Goal: Information Seeking & Learning: Learn about a topic

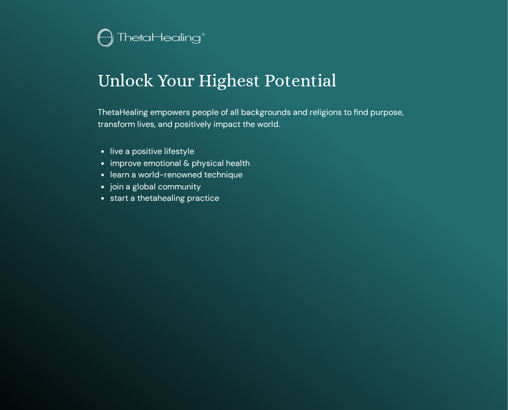
scroll to position [89, 0]
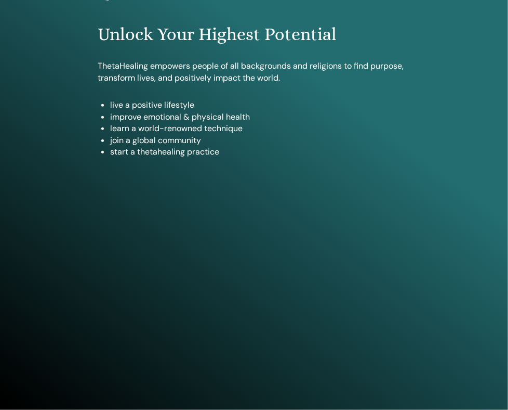
type input "**********"
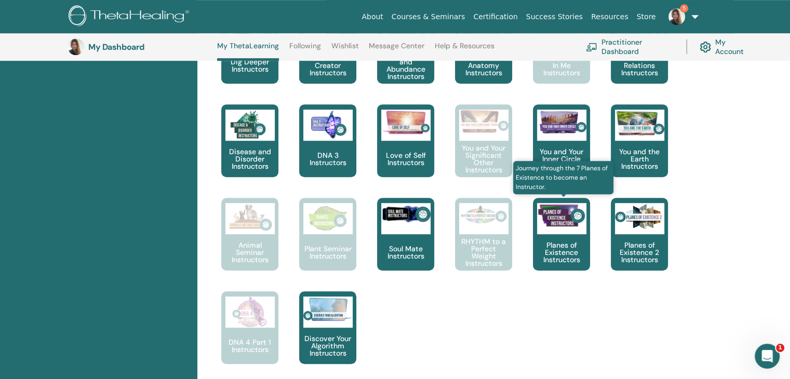
scroll to position [599, 0]
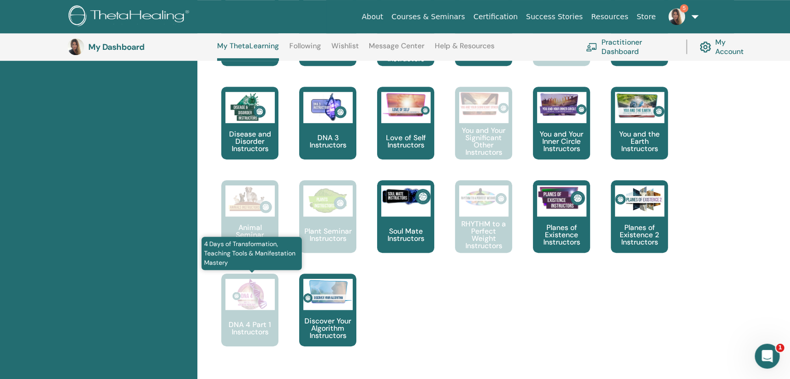
click at [254, 315] on div "DNA 4 Part 1 Instructors" at bounding box center [249, 310] width 57 height 73
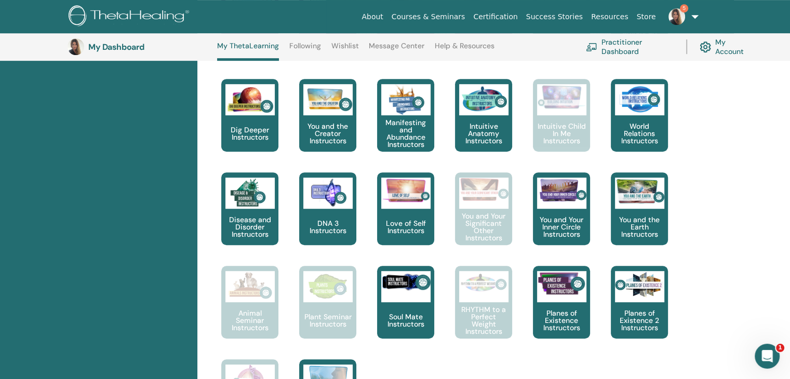
scroll to position [443, 0]
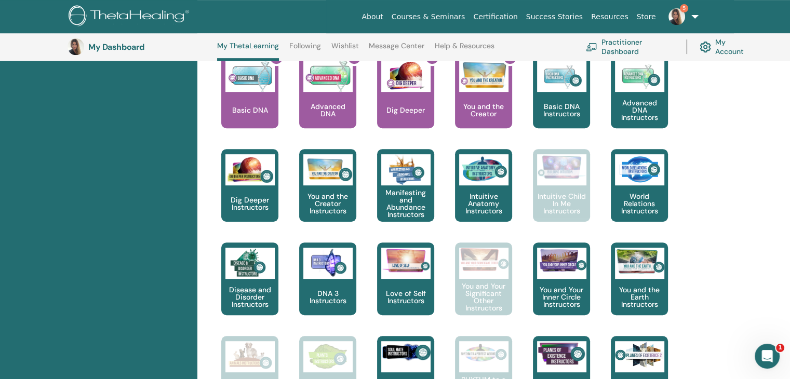
click at [508, 18] on link "Certification" at bounding box center [495, 16] width 52 height 19
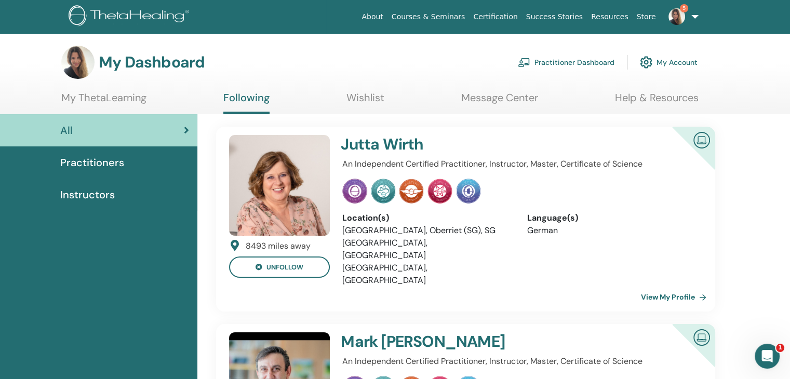
click at [91, 190] on span "Instructors" at bounding box center [87, 195] width 55 height 16
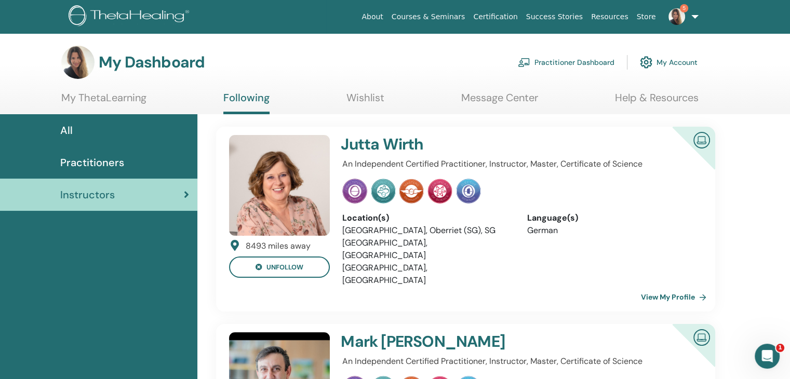
click at [682, 17] on img at bounding box center [677, 16] width 17 height 17
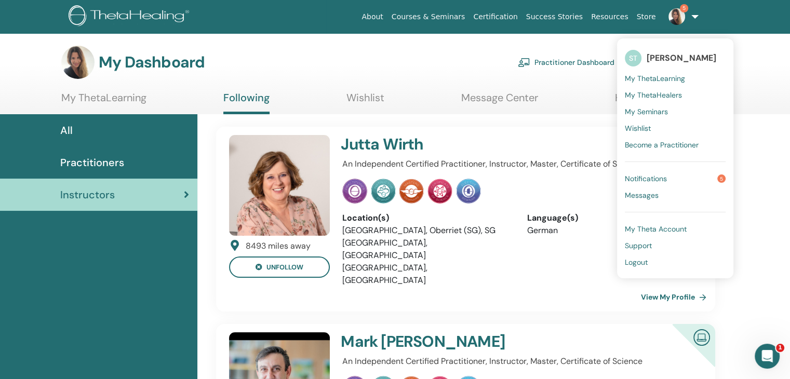
click at [671, 105] on link "My Seminars" at bounding box center [675, 111] width 101 height 17
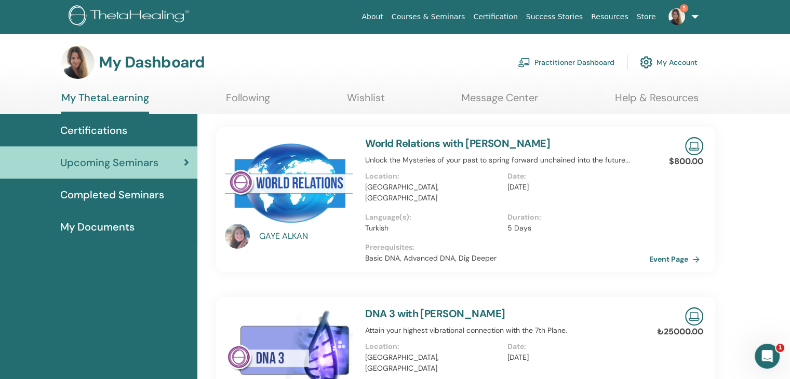
click at [118, 189] on span "Completed Seminars" at bounding box center [112, 195] width 104 height 16
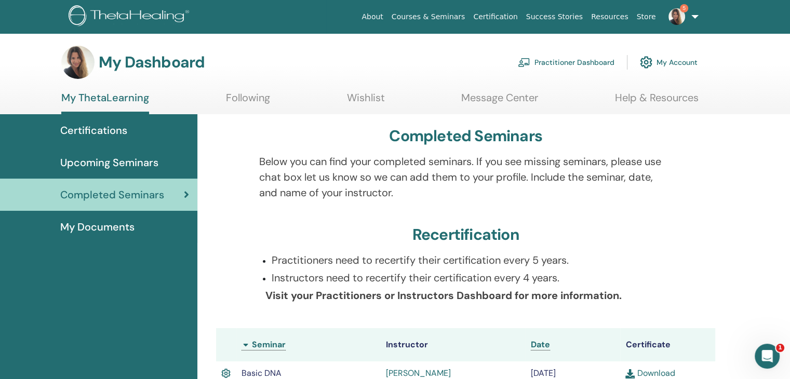
click at [118, 161] on span "Upcoming Seminars" at bounding box center [109, 163] width 98 height 16
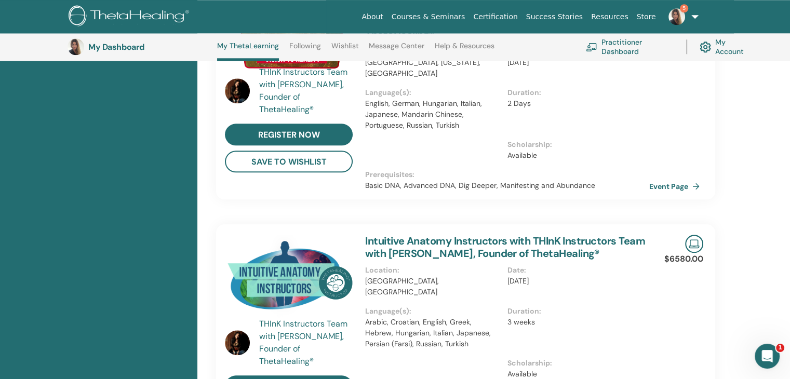
scroll to position [962, 0]
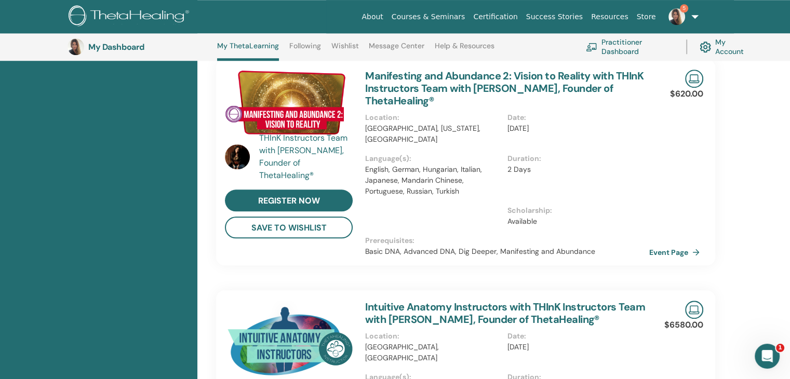
click at [684, 12] on span "5" at bounding box center [684, 8] width 8 height 8
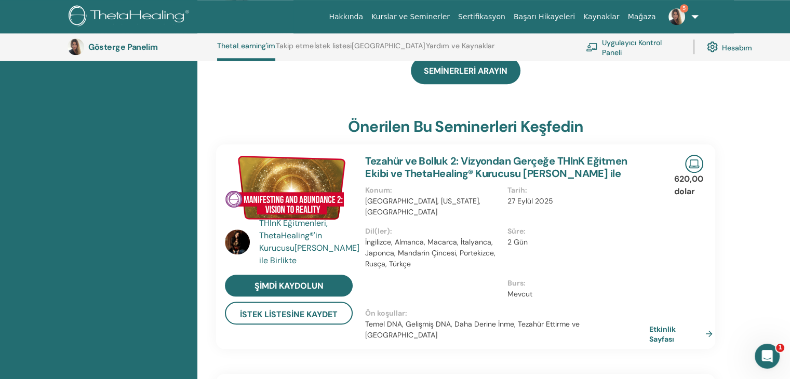
scroll to position [859, 0]
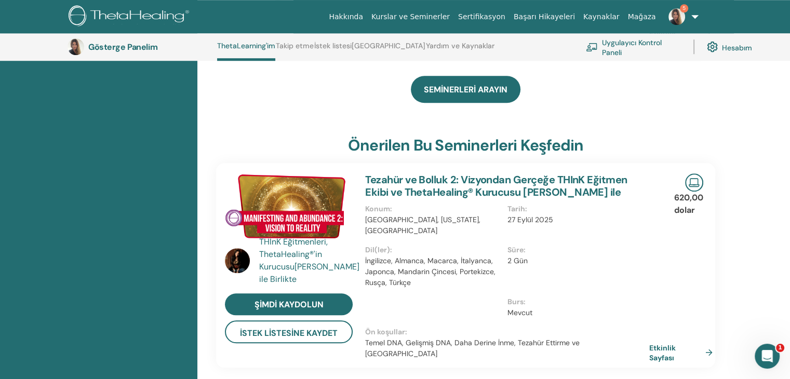
click at [420, 173] on font "Tezahür ve Bolluk 2: Vizyondan Gerçeğe THInK Eğitmen Ekibi ve ThetaHealing® Kur…" at bounding box center [496, 186] width 262 height 26
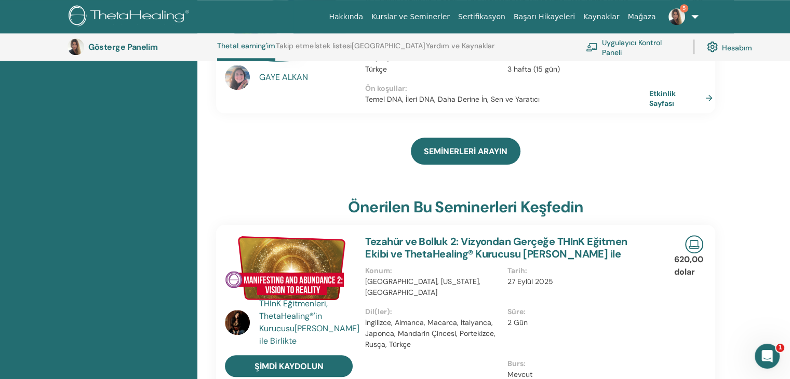
scroll to position [910, 0]
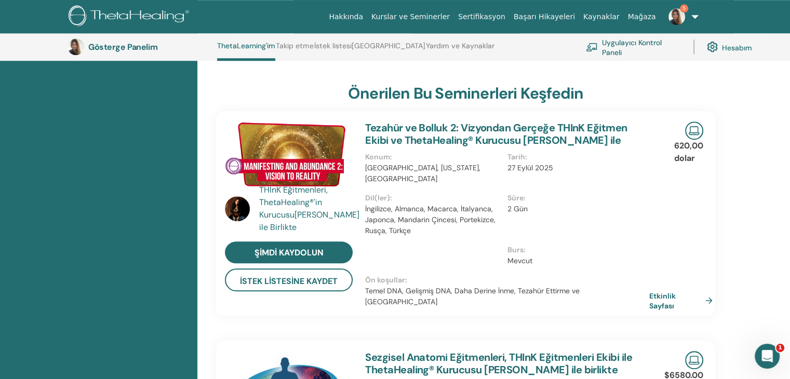
click at [308, 124] on img at bounding box center [289, 154] width 128 height 65
click at [691, 291] on font "Etkinlik Sayfası" at bounding box center [677, 301] width 52 height 20
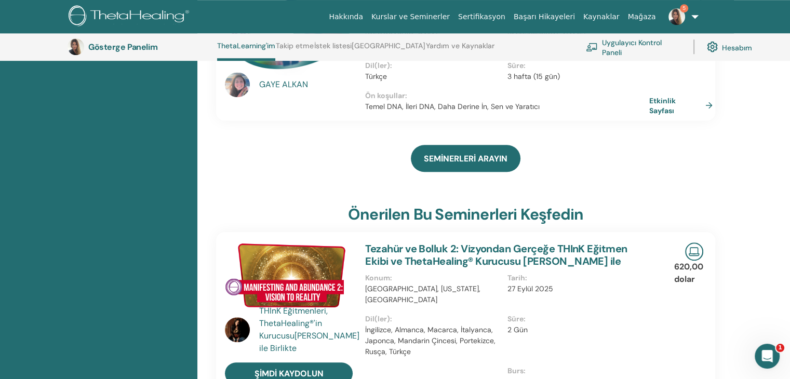
scroll to position [807, 0]
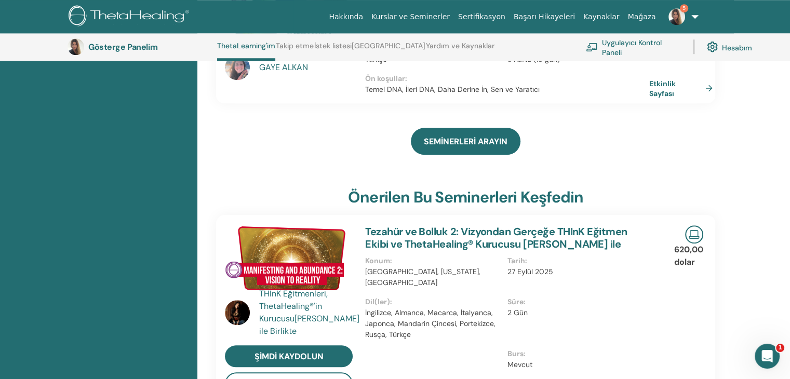
click at [317, 226] on img at bounding box center [289, 258] width 128 height 65
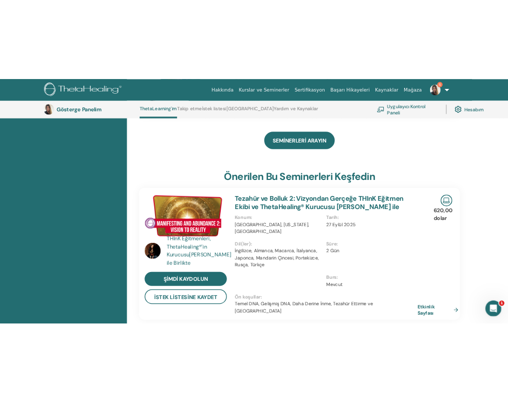
scroll to position [859, 0]
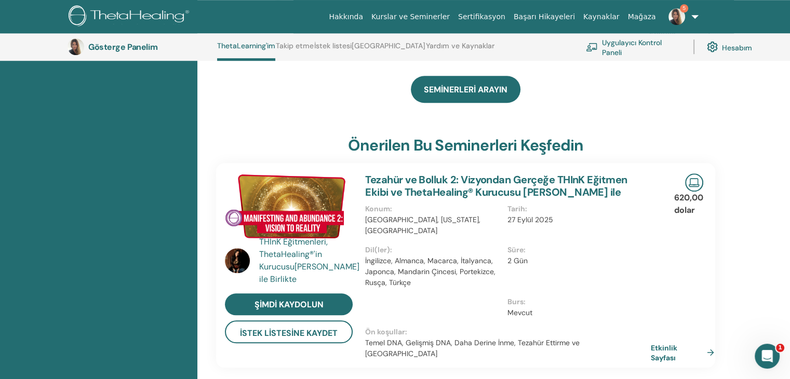
click at [703, 342] on link "Etkinlik Sayfası" at bounding box center [685, 352] width 68 height 20
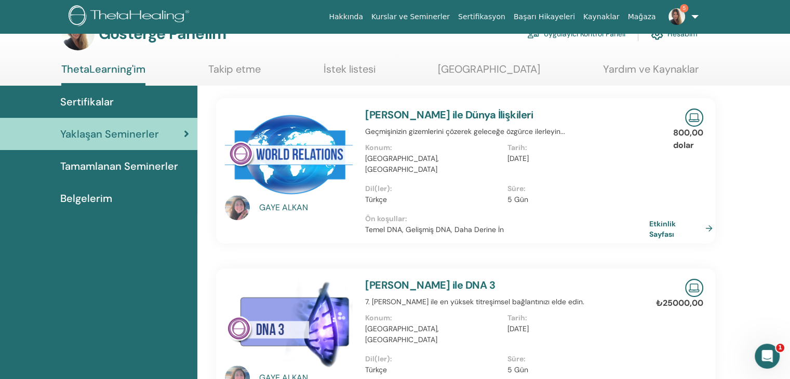
scroll to position [0, 0]
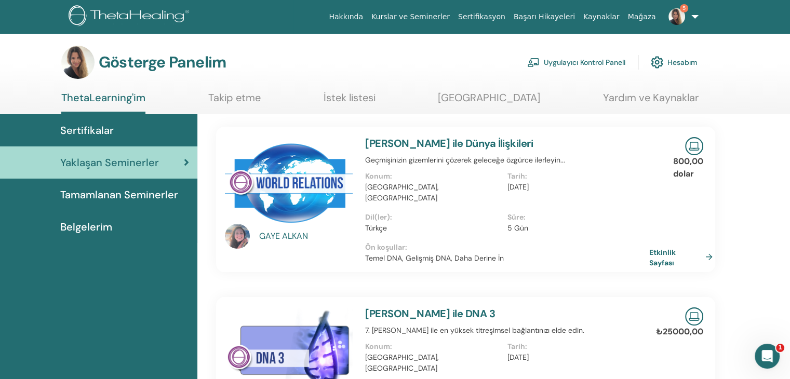
click at [133, 16] on img at bounding box center [131, 16] width 124 height 23
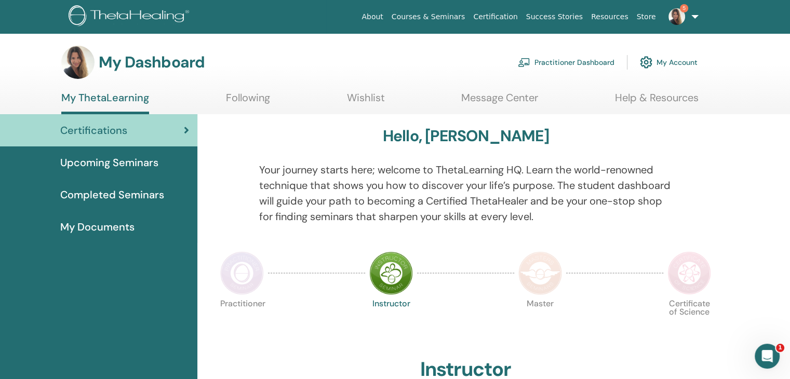
click at [508, 22] on link "5" at bounding box center [682, 16] width 43 height 33
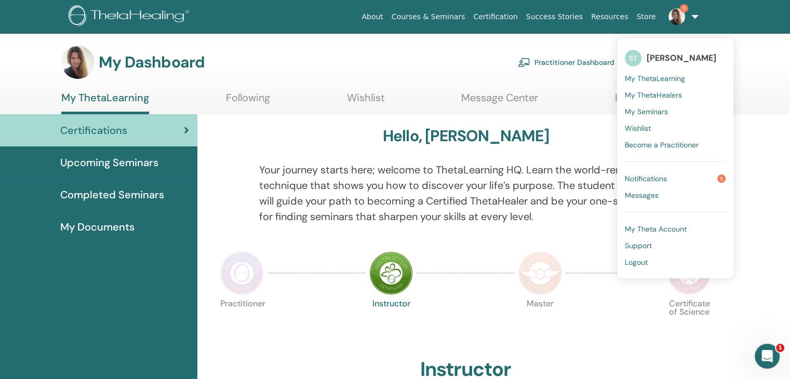
click at [508, 254] on link "Logout" at bounding box center [675, 262] width 101 height 17
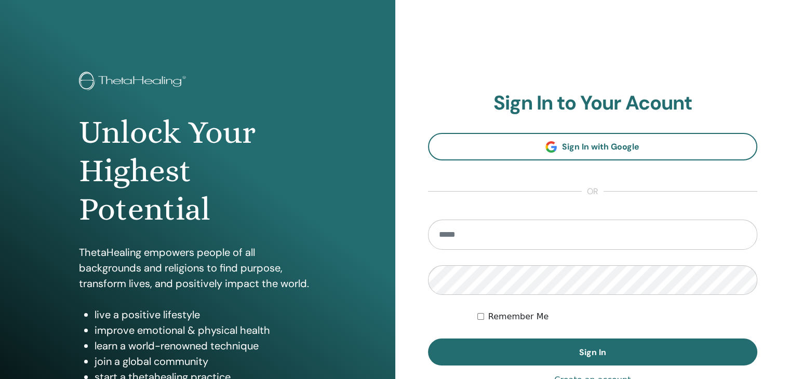
type input "**********"
click at [485, 80] on div "**********" at bounding box center [592, 249] width 395 height 499
click at [81, 77] on img at bounding box center [134, 82] width 111 height 21
type input "**********"
click at [81, 77] on img at bounding box center [134, 82] width 111 height 21
